Goal: Task Accomplishment & Management: Use online tool/utility

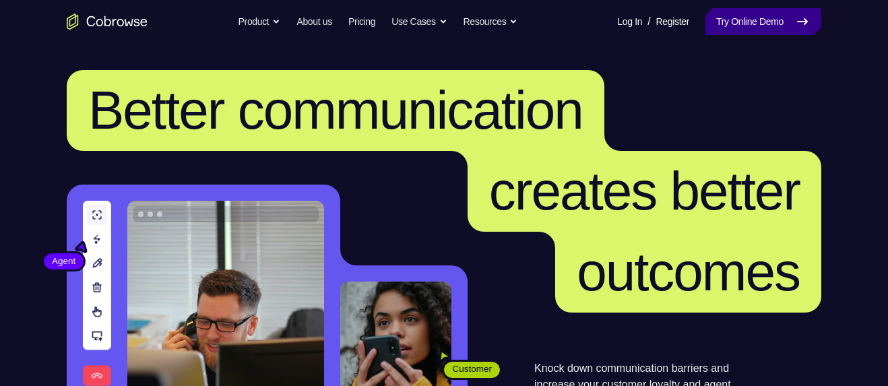
click at [754, 19] on link "Try Online Demo" at bounding box center [763, 21] width 116 height 27
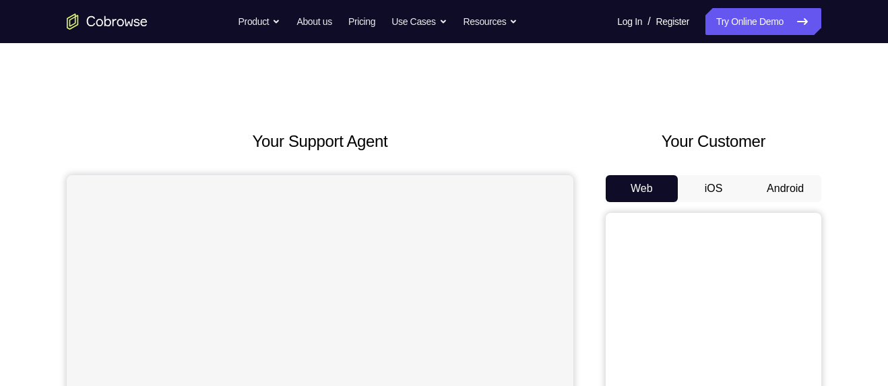
click at [788, 187] on button "Android" at bounding box center [785, 188] width 72 height 27
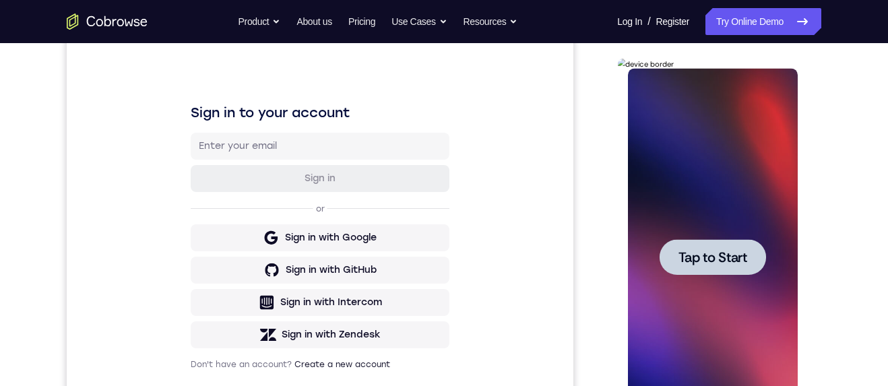
scroll to position [182, 0]
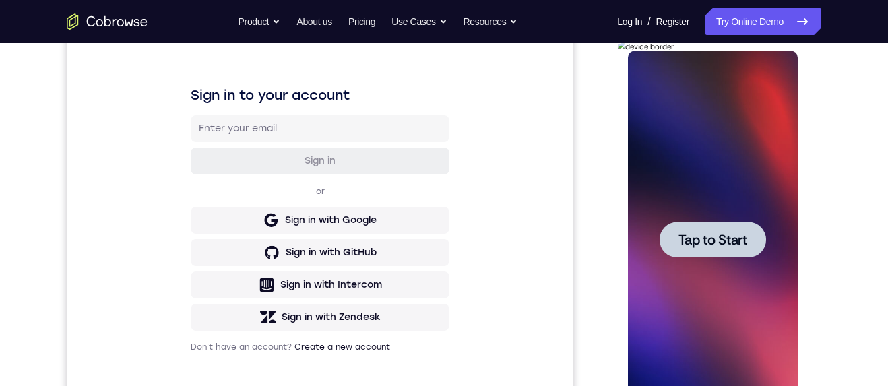
click at [695, 241] on span "Tap to Start" at bounding box center [712, 239] width 69 height 13
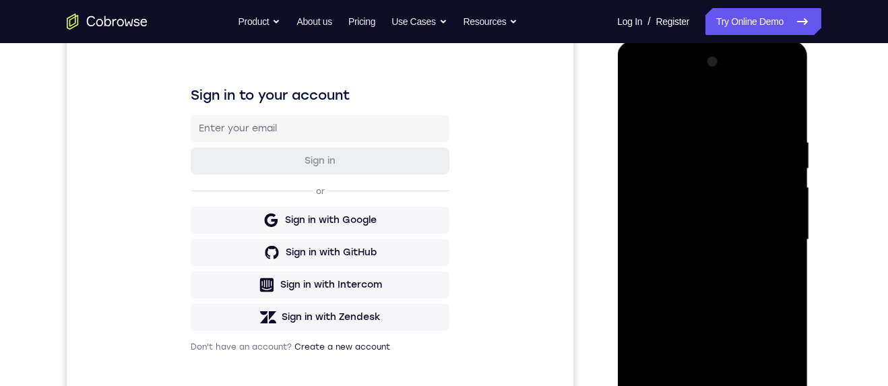
click at [713, 385] on div at bounding box center [712, 239] width 170 height 377
click at [767, 362] on div at bounding box center [712, 239] width 170 height 377
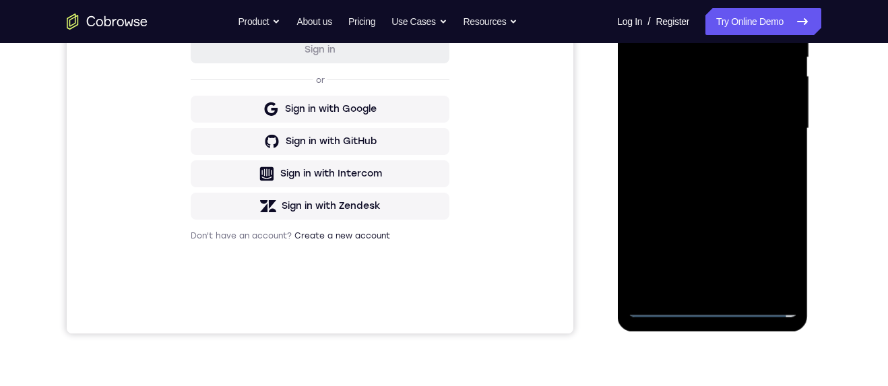
scroll to position [183, 0]
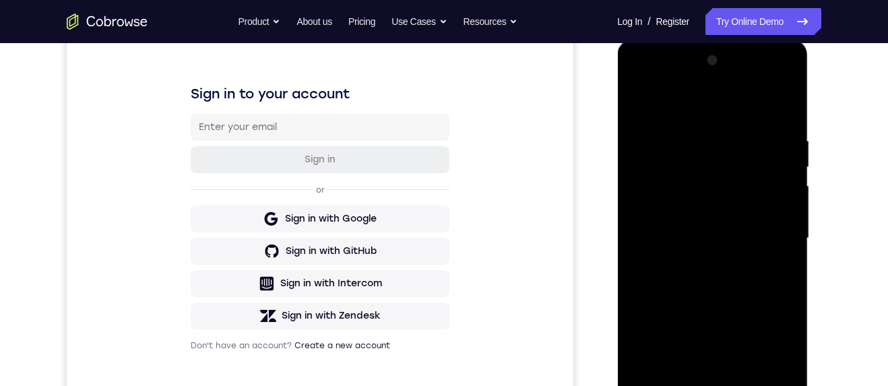
click at [685, 102] on div at bounding box center [712, 238] width 170 height 377
click at [697, 161] on div at bounding box center [712, 238] width 170 height 377
click at [675, 104] on div at bounding box center [712, 238] width 170 height 377
click at [670, 208] on div at bounding box center [712, 238] width 170 height 377
click at [666, 326] on div at bounding box center [712, 238] width 170 height 377
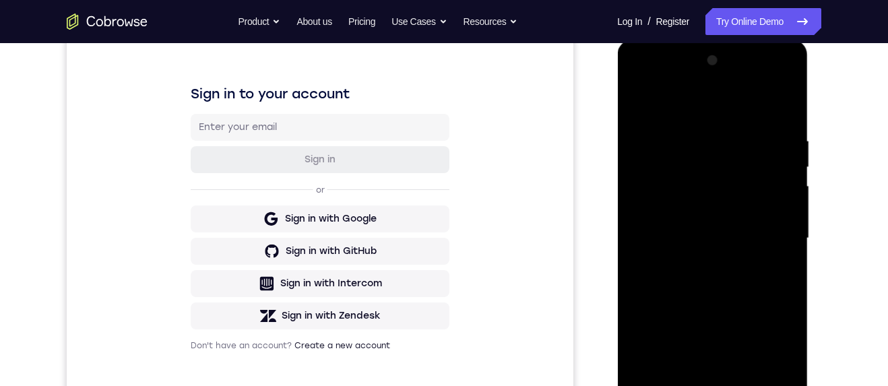
click at [668, 230] on div at bounding box center [712, 238] width 170 height 377
